Goal: Find specific page/section: Find specific page/section

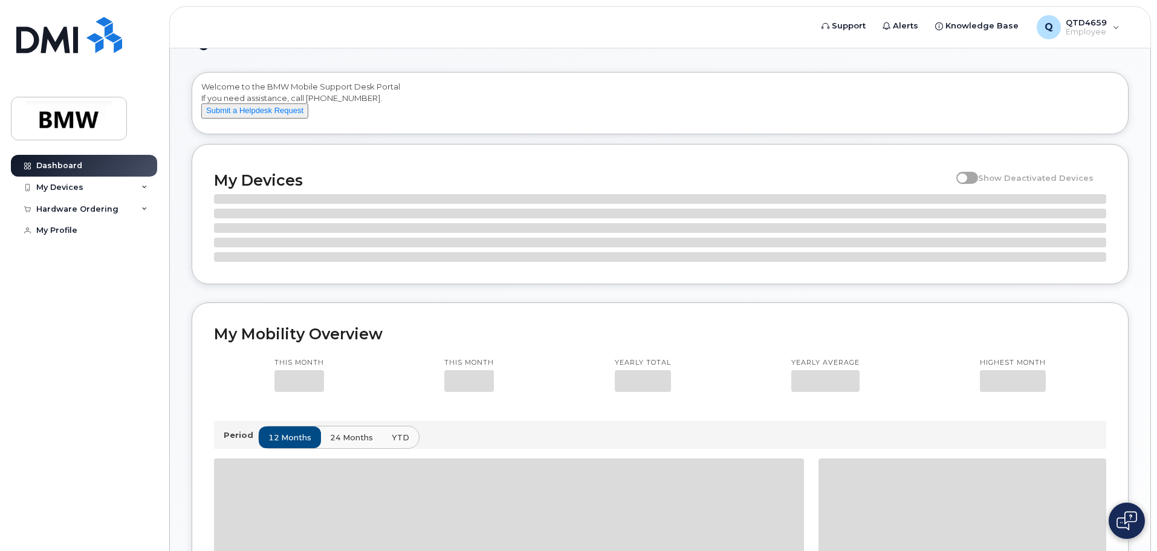
scroll to position [163, 0]
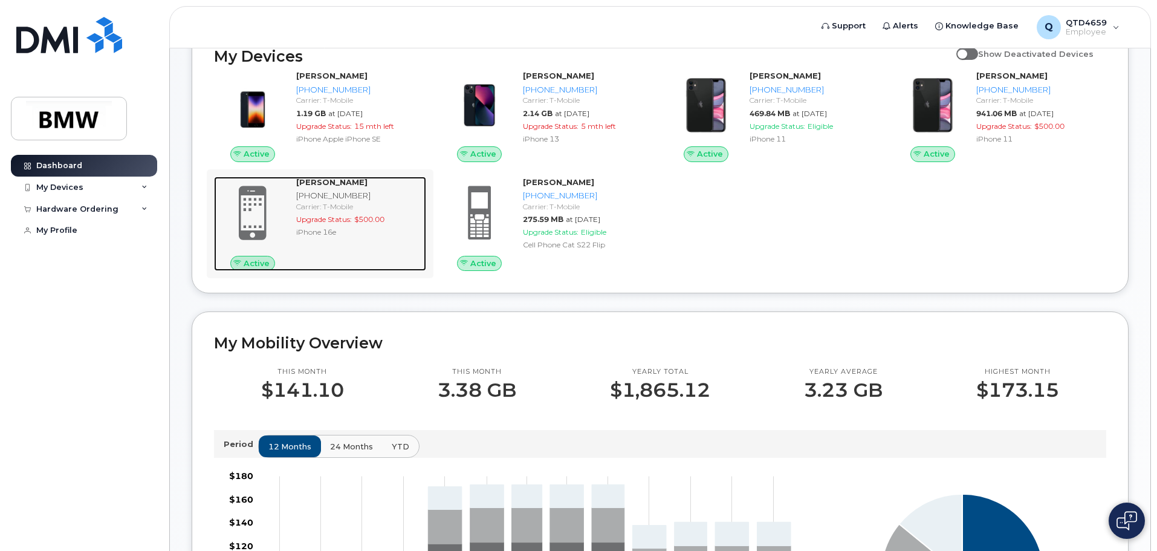
drag, startPoint x: 359, startPoint y: 199, endPoint x: 345, endPoint y: 204, distance: 14.7
click at [345, 201] on div "[PHONE_NUMBER]" at bounding box center [358, 195] width 125 height 11
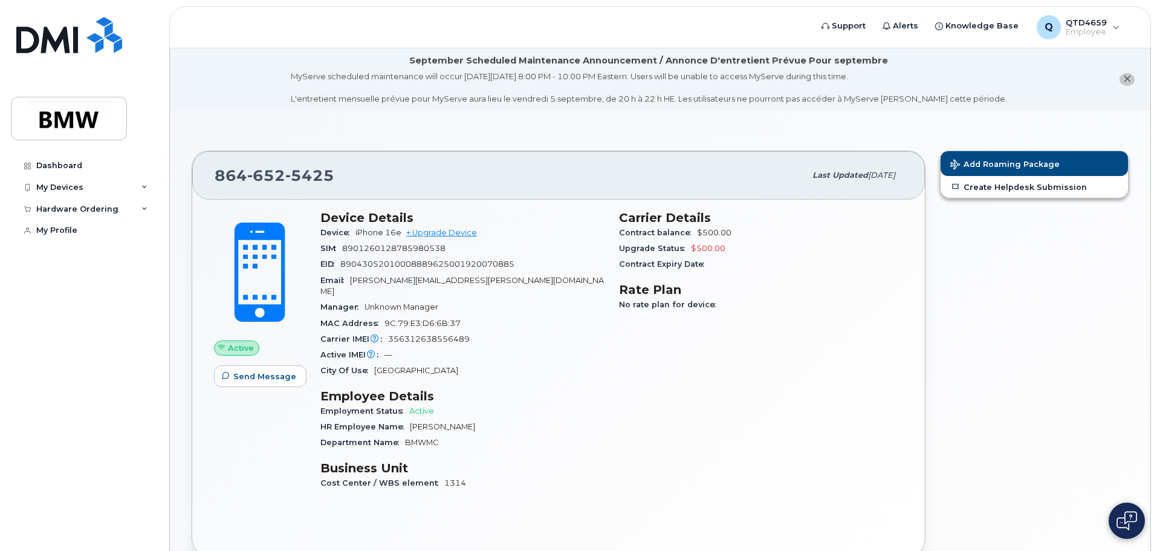
click at [290, 178] on span "5425" at bounding box center [309, 175] width 49 height 18
click at [149, 188] on div "My Devices" at bounding box center [84, 188] width 146 height 22
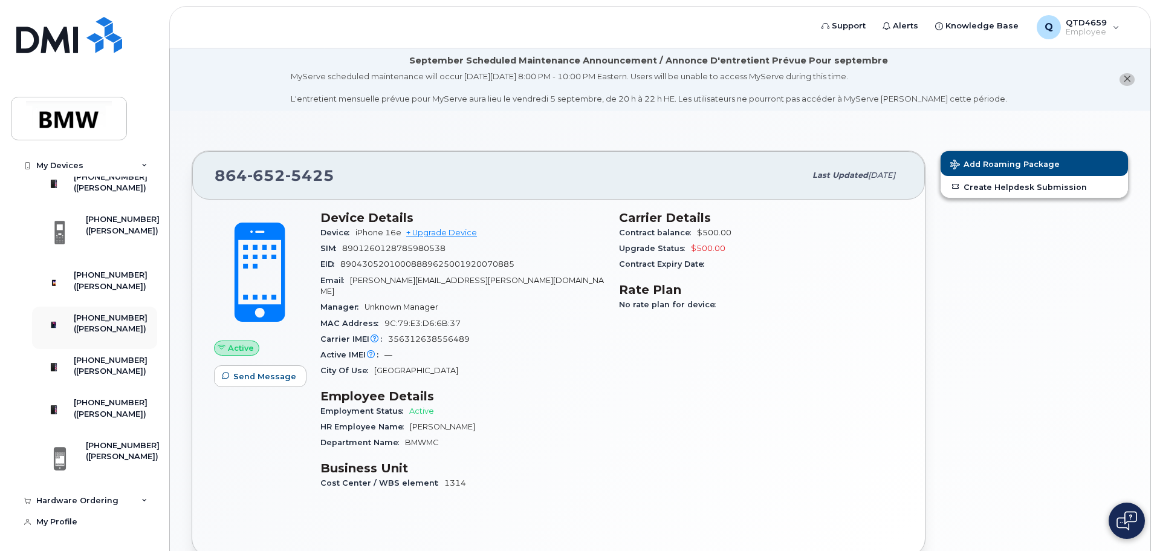
scroll to position [96, 0]
click at [109, 451] on div "[PHONE_NUMBER]" at bounding box center [123, 445] width 74 height 11
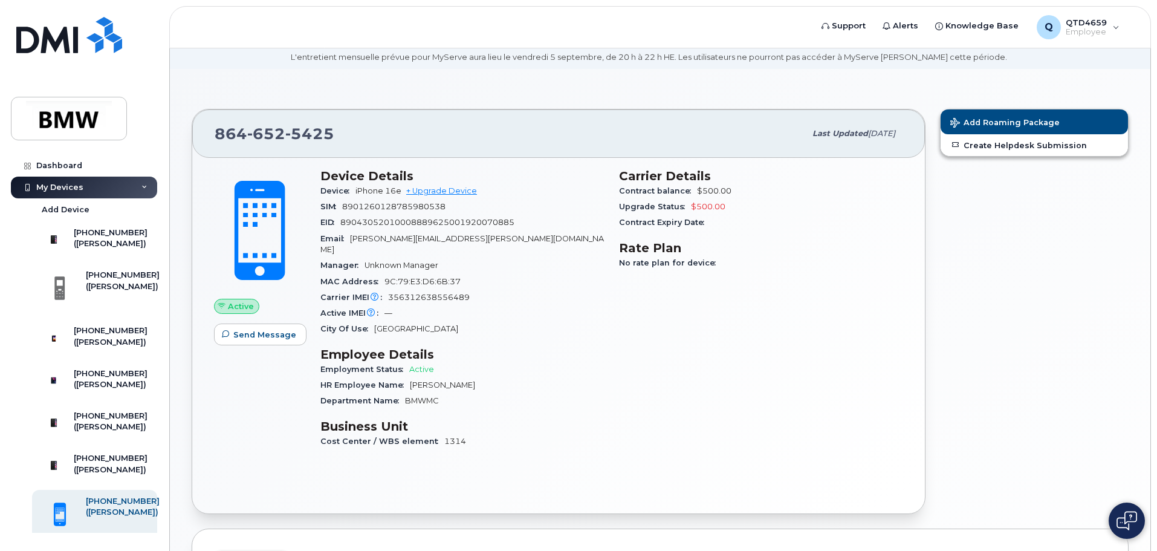
scroll to position [60, 0]
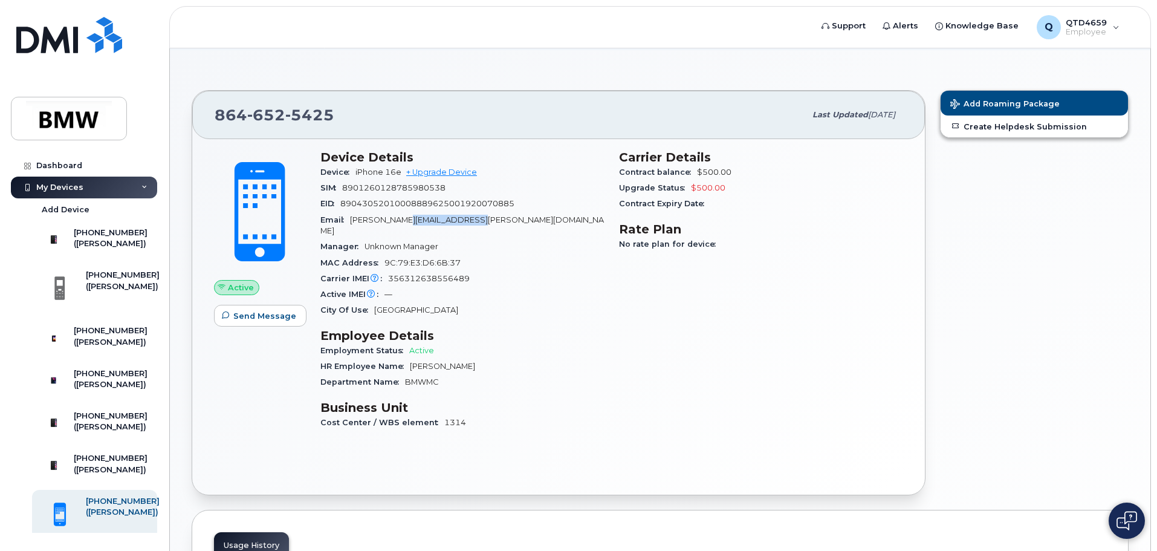
drag, startPoint x: 490, startPoint y: 212, endPoint x: 403, endPoint y: 221, distance: 86.9
click at [403, 221] on div "Email Stephanie.M.Willis@bmwmc.com" at bounding box center [462, 225] width 284 height 27
click at [462, 255] on div "MAC Address 9C:79:E3:D6:6B:37" at bounding box center [462, 263] width 284 height 16
click at [525, 358] on div "HR Employee Name Gregory Montgomery" at bounding box center [462, 366] width 284 height 16
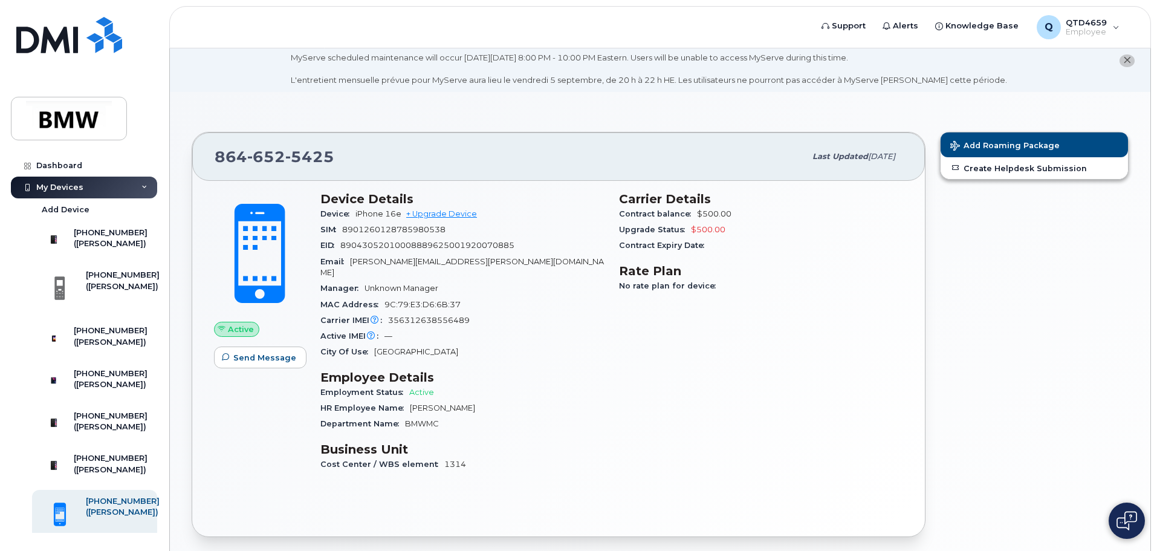
scroll to position [0, 0]
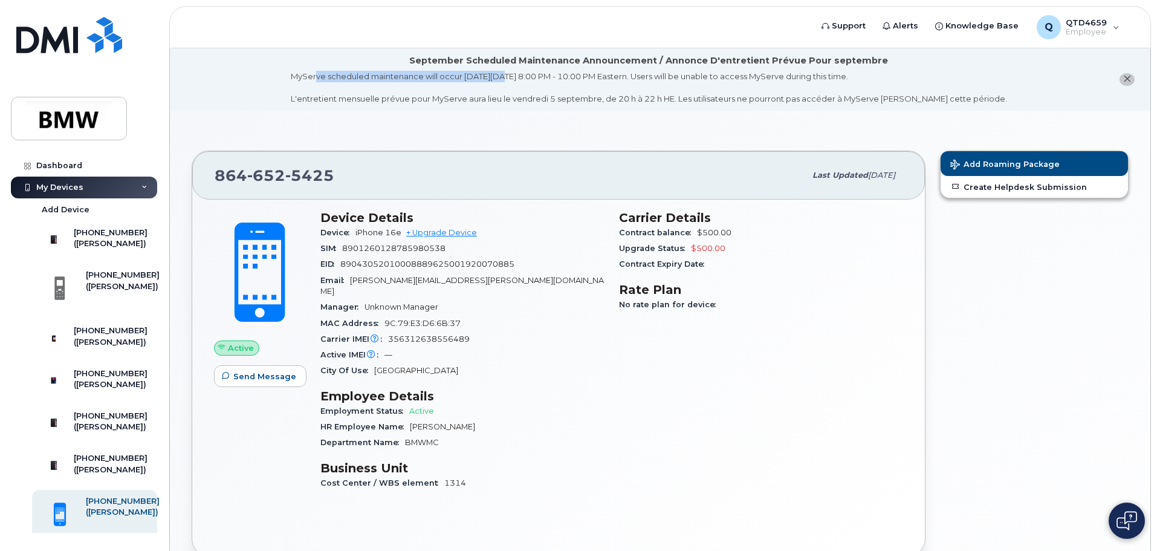
drag, startPoint x: 339, startPoint y: 73, endPoint x: 523, endPoint y: 80, distance: 183.9
click at [523, 80] on div "MyServe scheduled maintenance will occur on Friday September 5, 8:00 PM - 10:00…" at bounding box center [649, 88] width 716 height 34
click at [525, 97] on div "MyServe scheduled maintenance will occur on Friday September 5, 8:00 PM - 10:00…" at bounding box center [649, 88] width 716 height 34
click at [146, 184] on div "My Devices" at bounding box center [84, 188] width 146 height 22
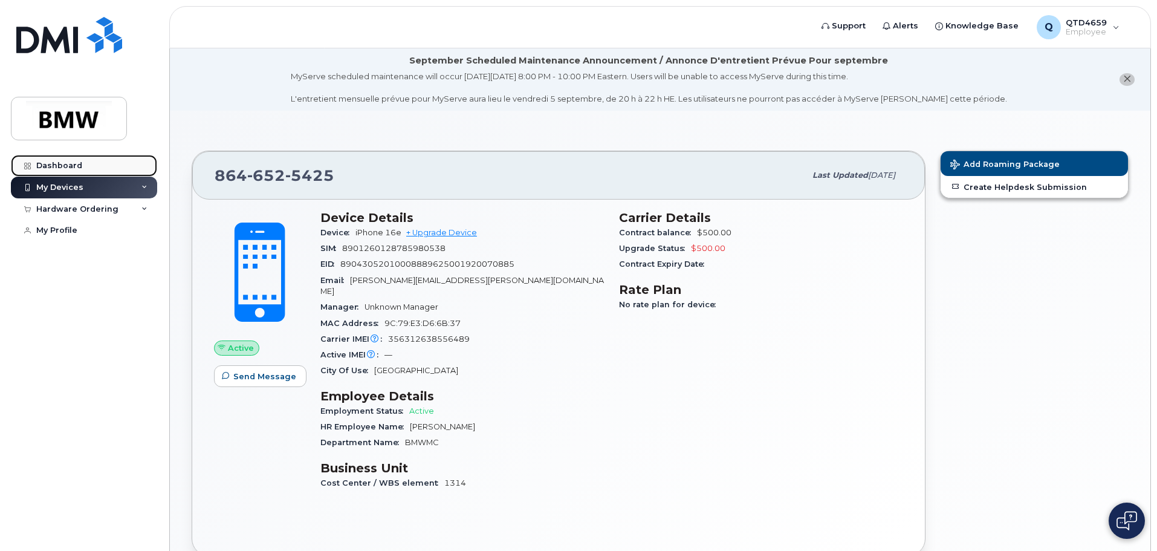
click at [63, 162] on div "Dashboard" at bounding box center [59, 166] width 46 height 10
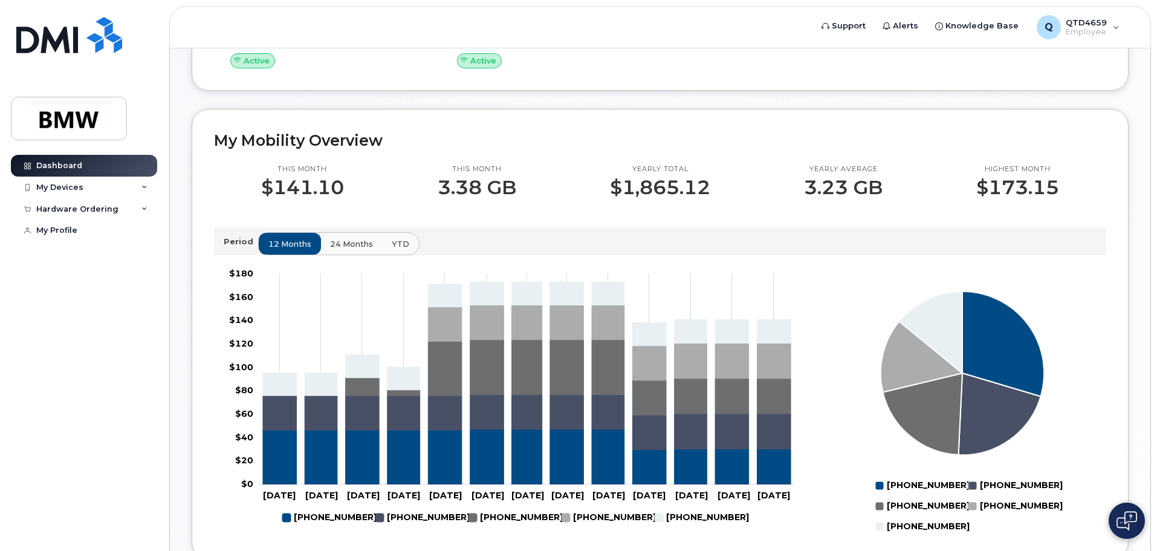
scroll to position [484, 0]
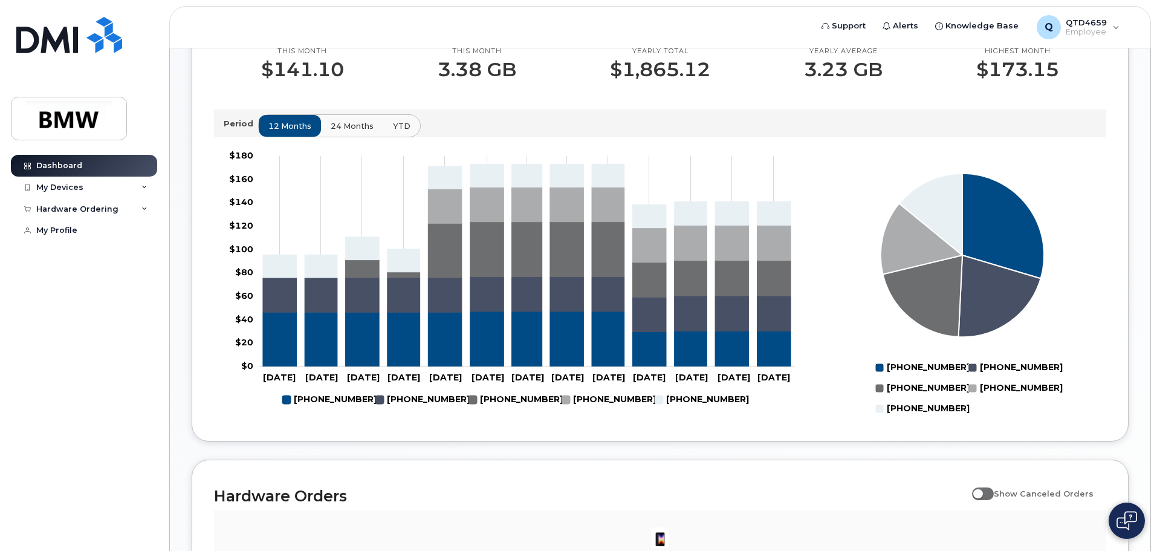
click at [352, 132] on span "24 months" at bounding box center [352, 125] width 43 height 11
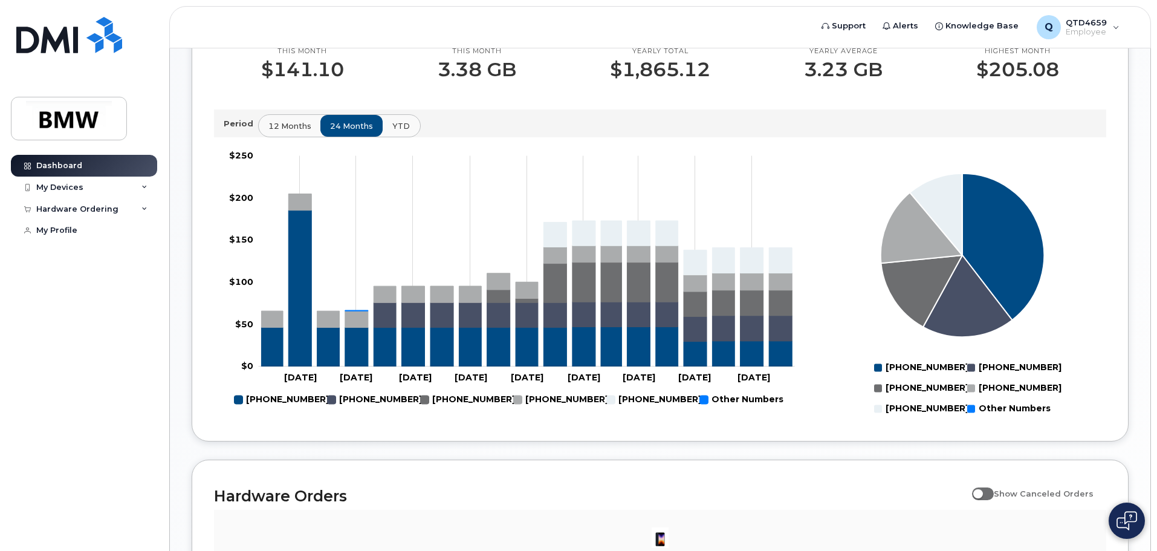
click at [389, 136] on button "YTD" at bounding box center [401, 126] width 38 height 22
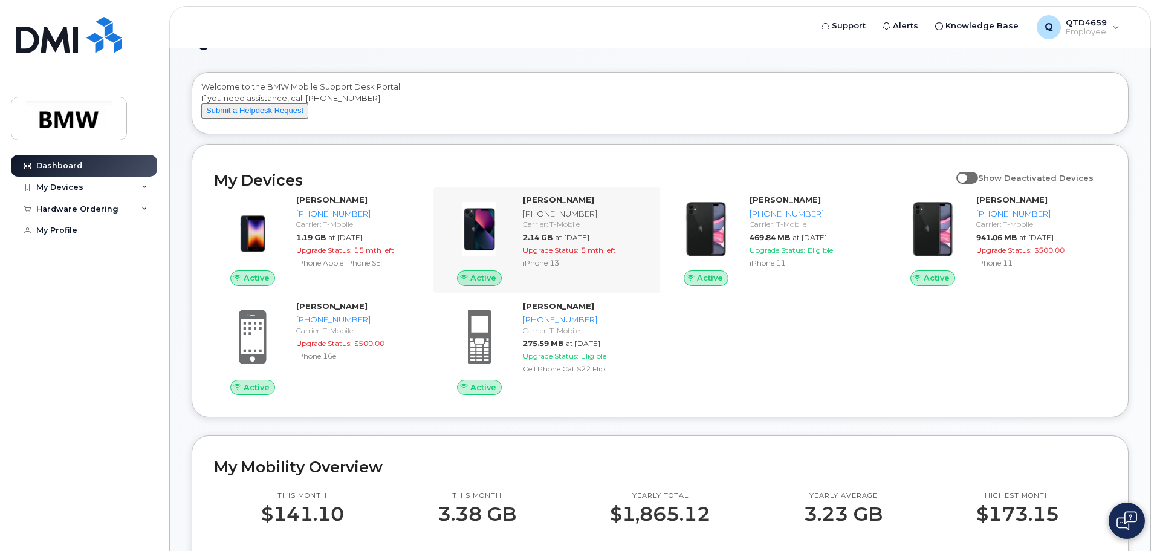
scroll to position [121, 0]
